Goal: Find specific page/section: Find specific page/section

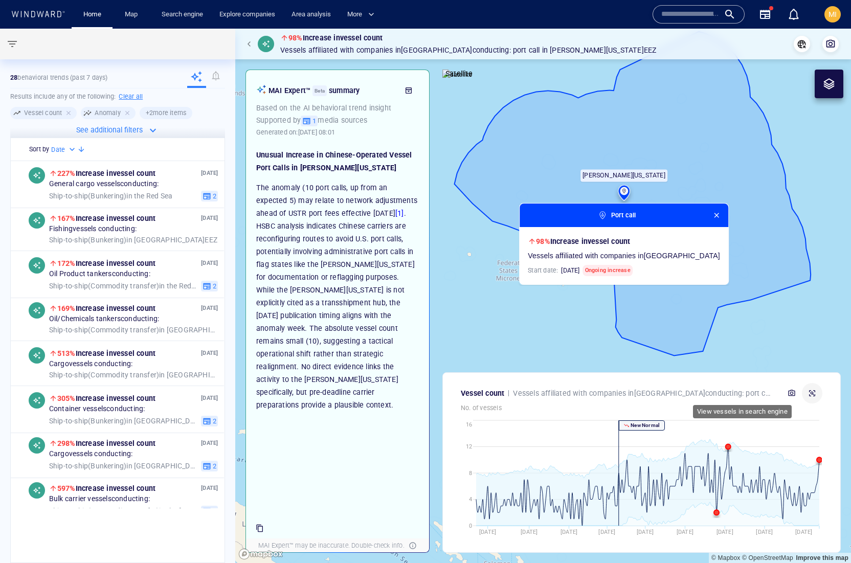
click at [813, 389] on icon "button" at bounding box center [812, 393] width 8 height 8
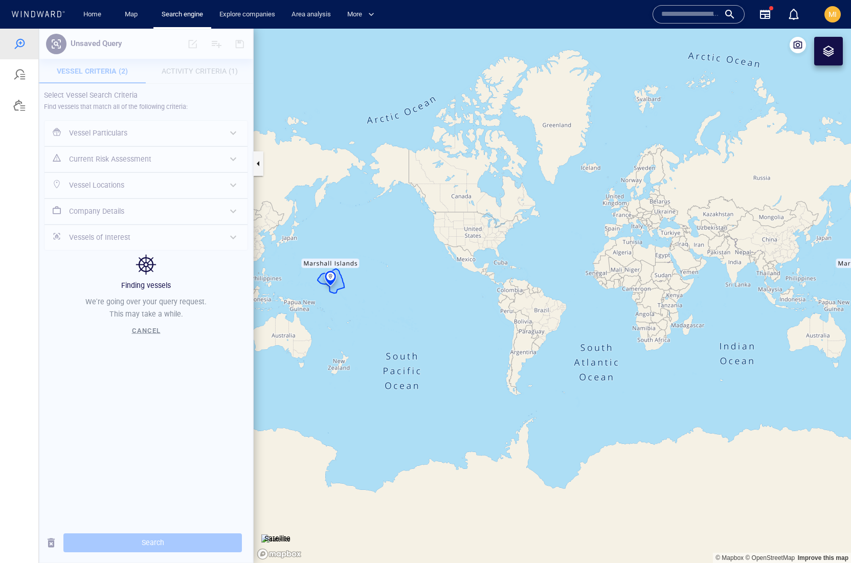
drag, startPoint x: 387, startPoint y: 315, endPoint x: 465, endPoint y: 322, distance: 78.5
click at [463, 322] on canvas "Map" at bounding box center [552, 296] width 597 height 534
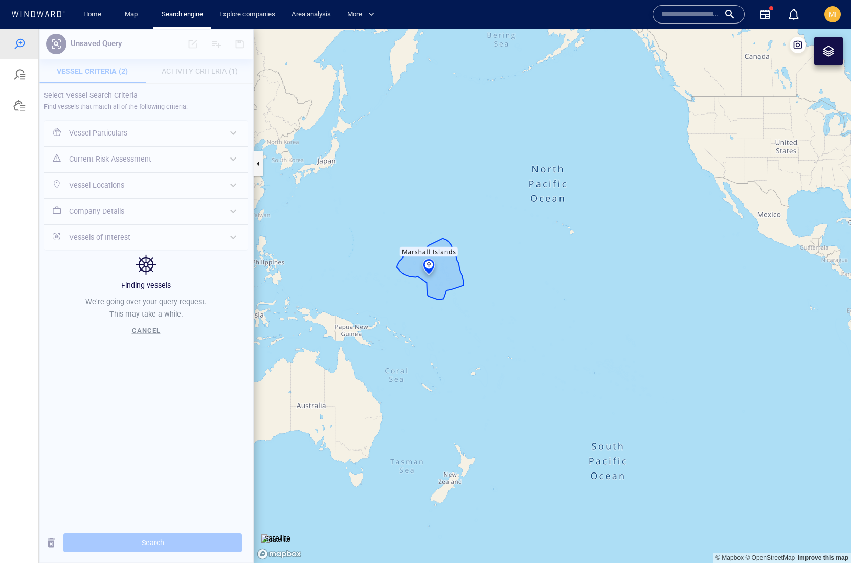
drag, startPoint x: 423, startPoint y: 271, endPoint x: 442, endPoint y: 305, distance: 39.1
click at [442, 303] on canvas "Map" at bounding box center [552, 296] width 597 height 534
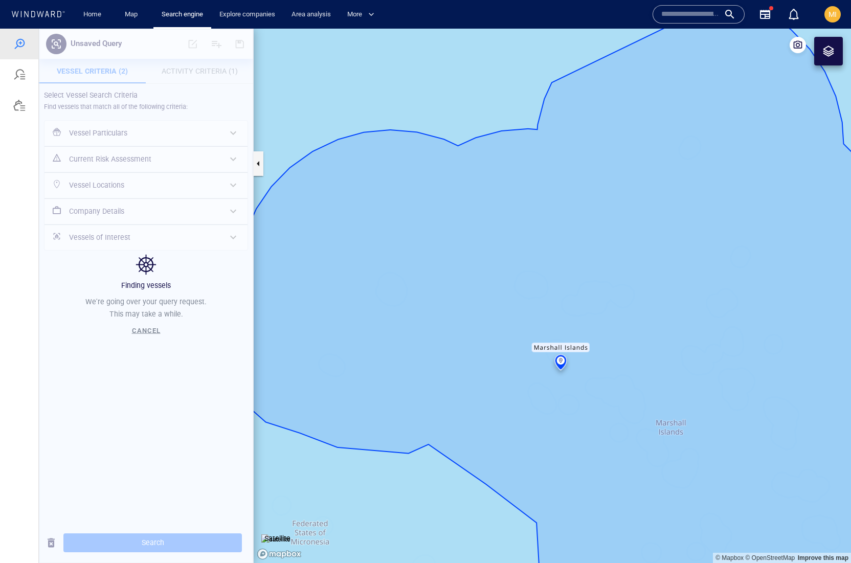
drag, startPoint x: 567, startPoint y: 342, endPoint x: 559, endPoint y: 277, distance: 65.4
click at [559, 281] on canvas "Map" at bounding box center [552, 296] width 597 height 534
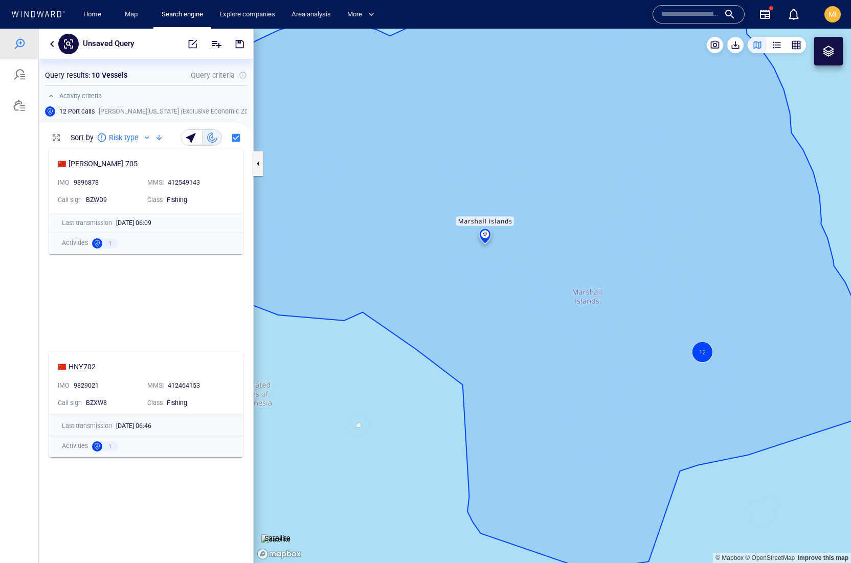
click at [695, 362] on canvas "Map" at bounding box center [552, 296] width 597 height 534
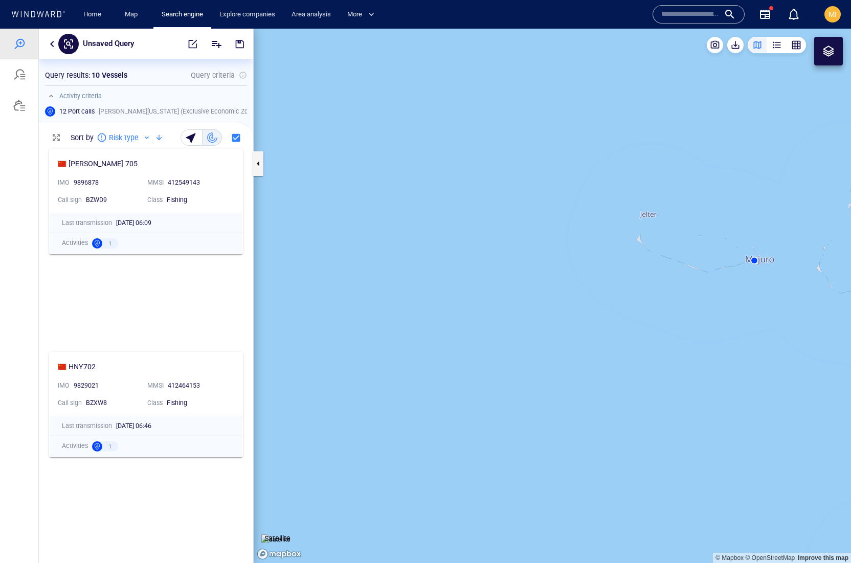
drag, startPoint x: 728, startPoint y: 316, endPoint x: 575, endPoint y: 367, distance: 161.0
click at [577, 367] on canvas "Map" at bounding box center [552, 296] width 597 height 534
drag, startPoint x: 425, startPoint y: 387, endPoint x: 499, endPoint y: 399, distance: 75.1
click at [499, 399] on canvas "Map" at bounding box center [552, 296] width 597 height 534
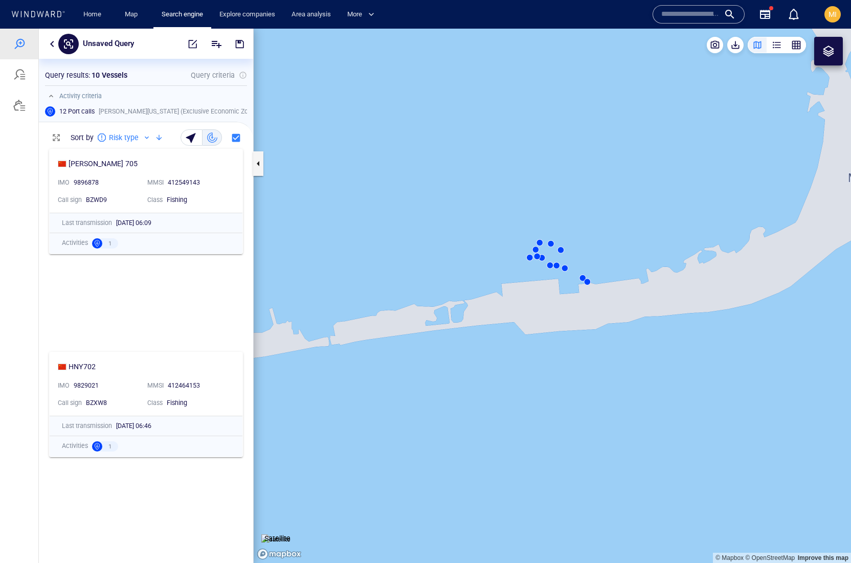
drag, startPoint x: 602, startPoint y: 258, endPoint x: 601, endPoint y: 291, distance: 33.2
click at [602, 291] on canvas "Map" at bounding box center [552, 296] width 597 height 534
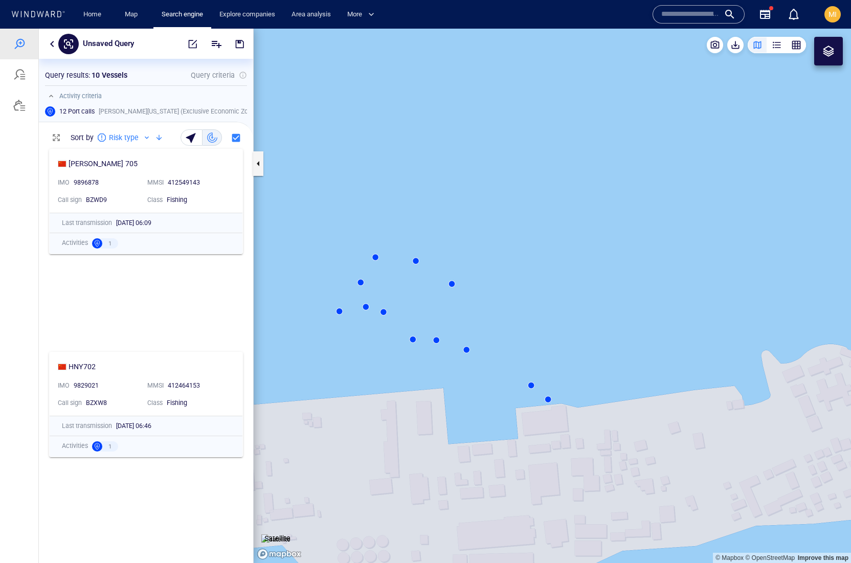
drag, startPoint x: 566, startPoint y: 337, endPoint x: 639, endPoint y: 278, distance: 93.3
click at [639, 279] on canvas "Map" at bounding box center [552, 296] width 597 height 534
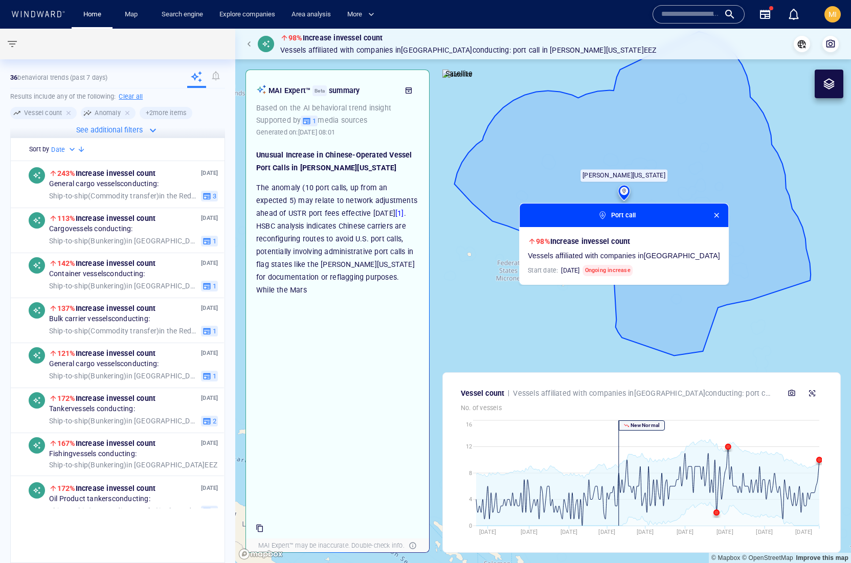
scroll to position [44, 0]
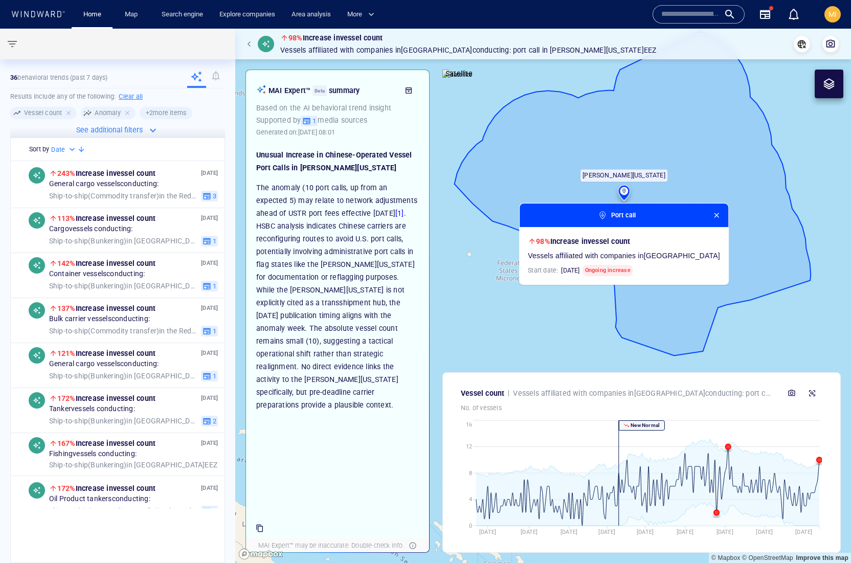
click at [757, 242] on canvas "Map" at bounding box center [543, 296] width 616 height 534
click at [720, 216] on span "button" at bounding box center [716, 215] width 8 height 8
